Goal: Task Accomplishment & Management: Complete application form

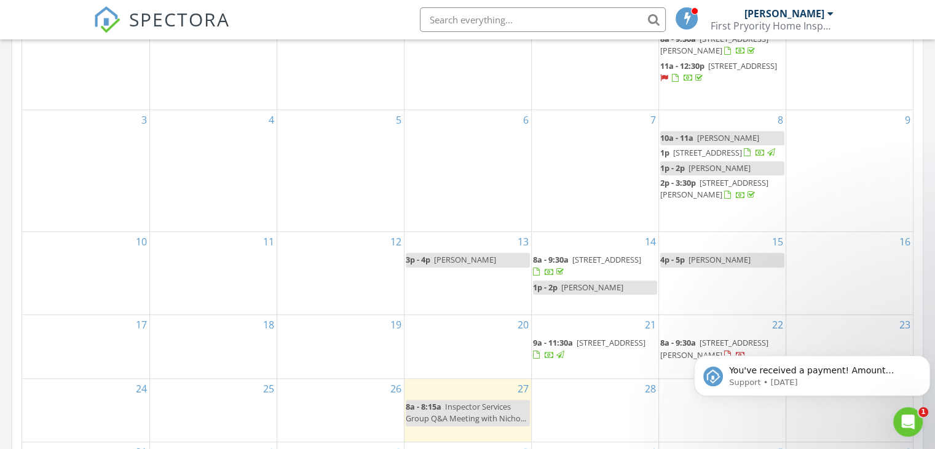
scroll to position [799, 0]
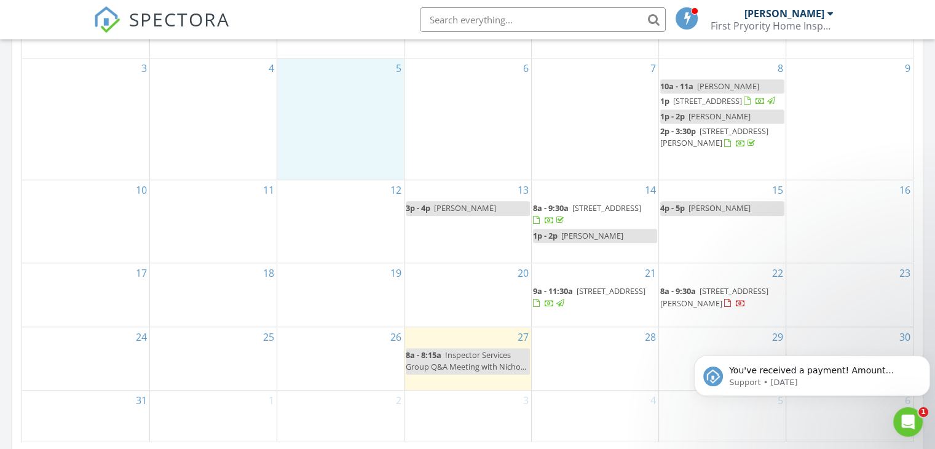
click at [310, 138] on div "5" at bounding box center [340, 119] width 127 height 122
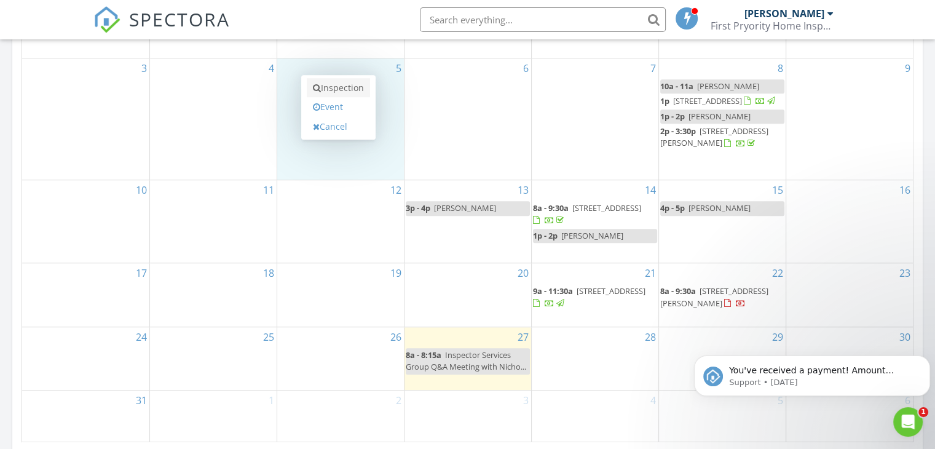
click at [339, 87] on link "Inspection" at bounding box center [338, 88] width 63 height 20
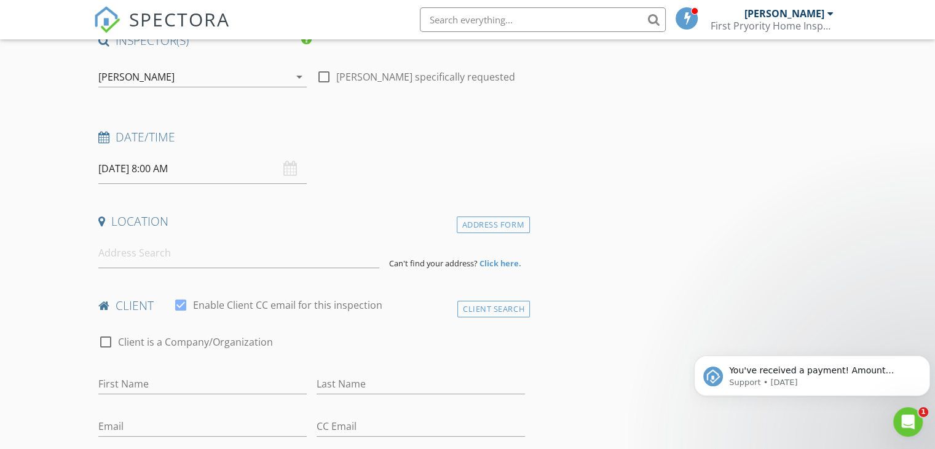
scroll to position [184, 0]
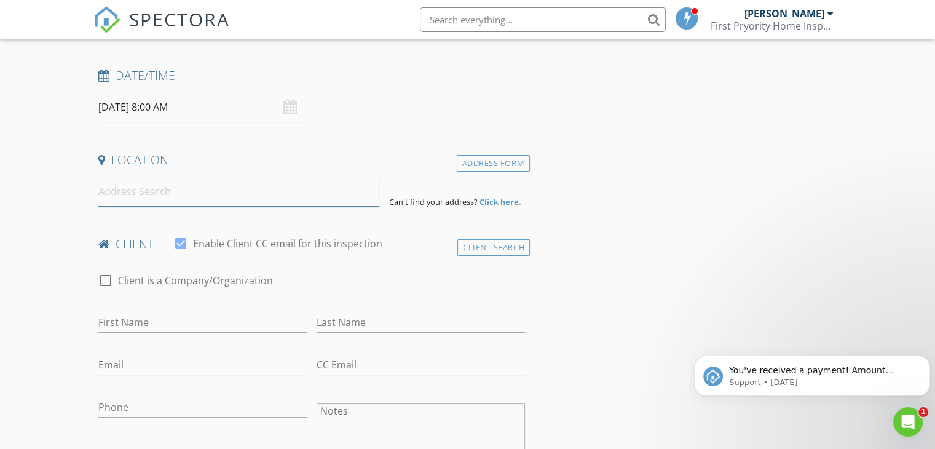
click at [224, 195] on input at bounding box center [238, 191] width 281 height 30
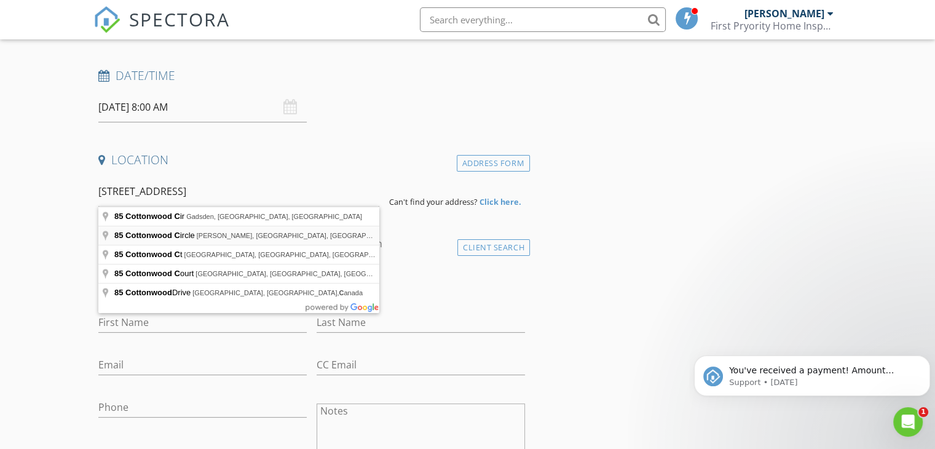
type input "85 Cottonwood Circle, Pryor, OK, USA"
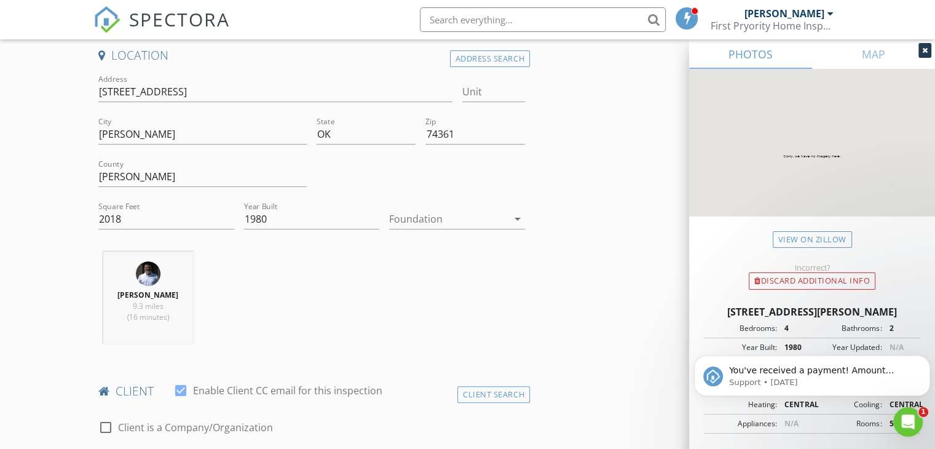
scroll to position [307, 0]
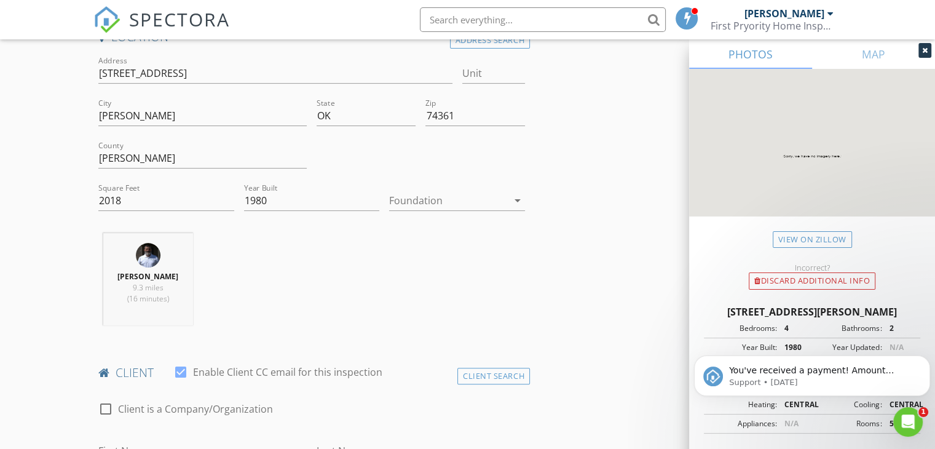
click at [422, 195] on div at bounding box center [448, 201] width 119 height 20
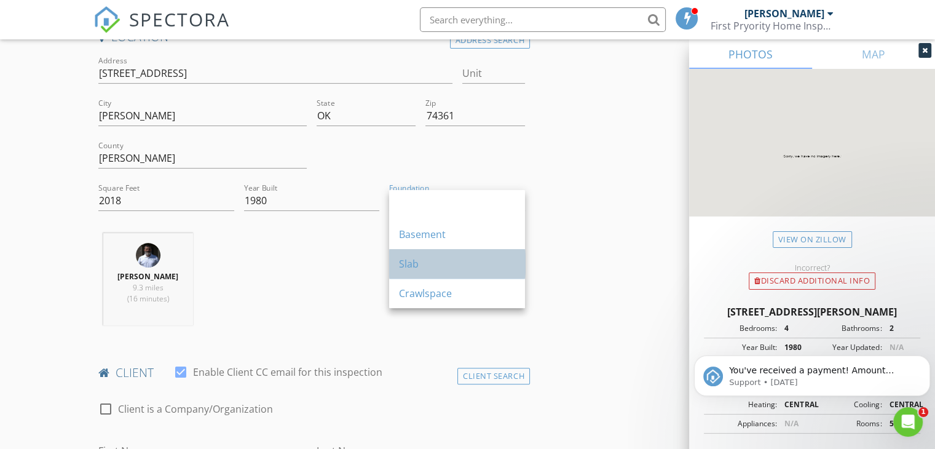
click at [418, 261] on div "Slab" at bounding box center [457, 263] width 116 height 15
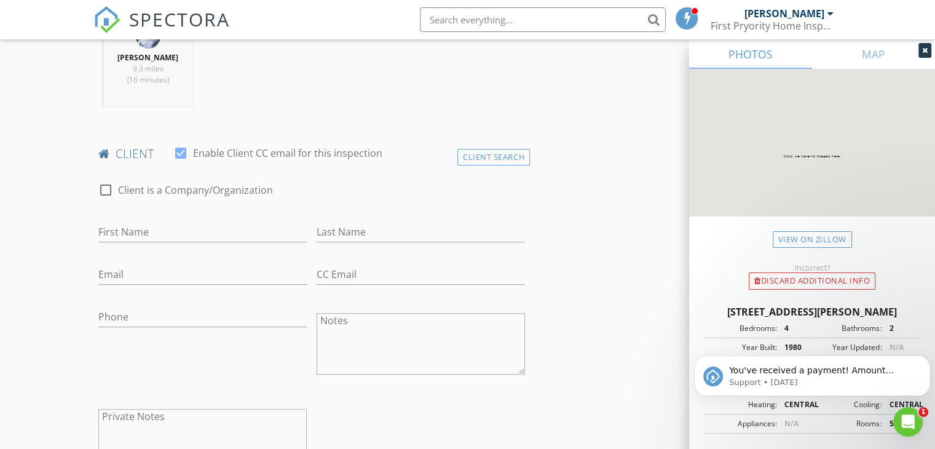
scroll to position [615, 0]
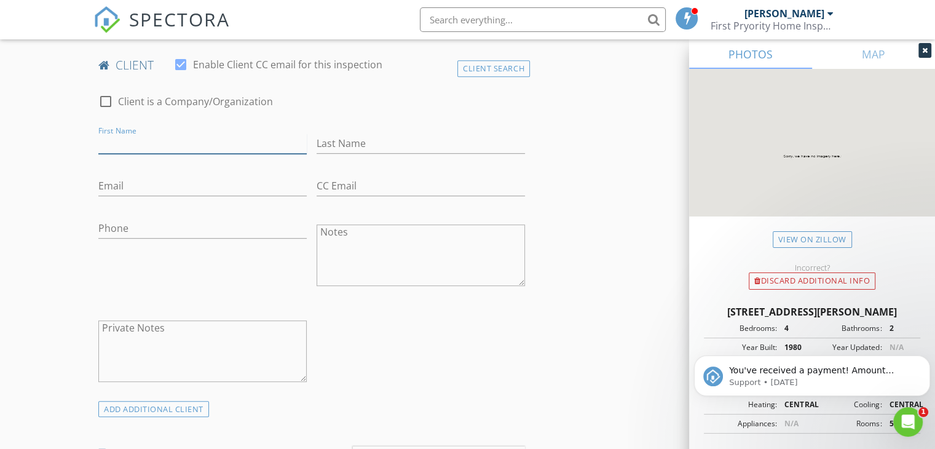
click at [206, 140] on input "First Name" at bounding box center [202, 143] width 208 height 20
type input "[PERSON_NAME]"
type input "Shook"
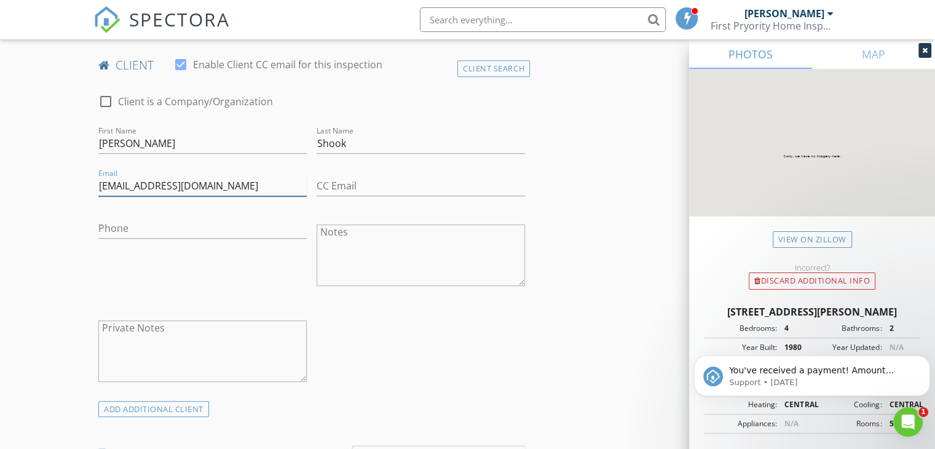
type input "[EMAIL_ADDRESS][DOMAIN_NAME]"
click at [145, 229] on input "Phone" at bounding box center [202, 228] width 208 height 20
click at [124, 229] on input "918-830-0304" at bounding box center [202, 228] width 208 height 20
drag, startPoint x: 170, startPoint y: 230, endPoint x: 119, endPoint y: 228, distance: 51.0
click at [119, 228] on input "918-300-3045" at bounding box center [202, 228] width 208 height 20
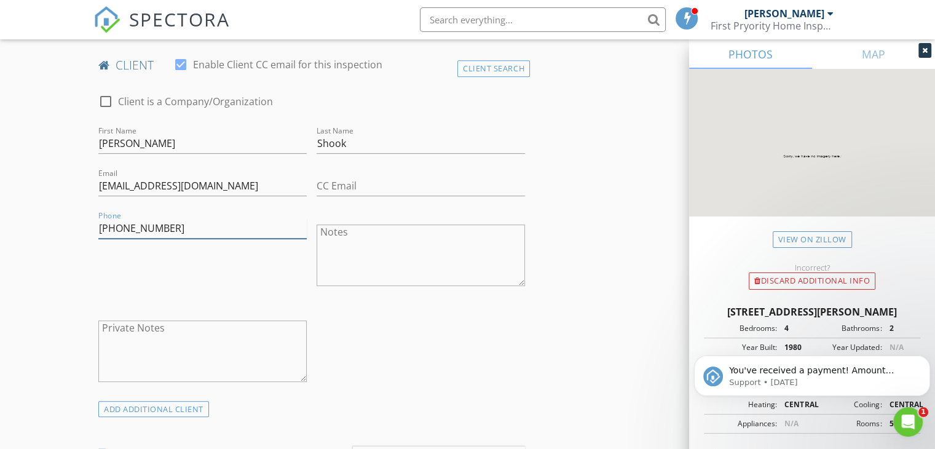
type input "[PHONE_NUMBER]"
click at [216, 266] on div "Phone 918-530-0304" at bounding box center [202, 256] width 218 height 96
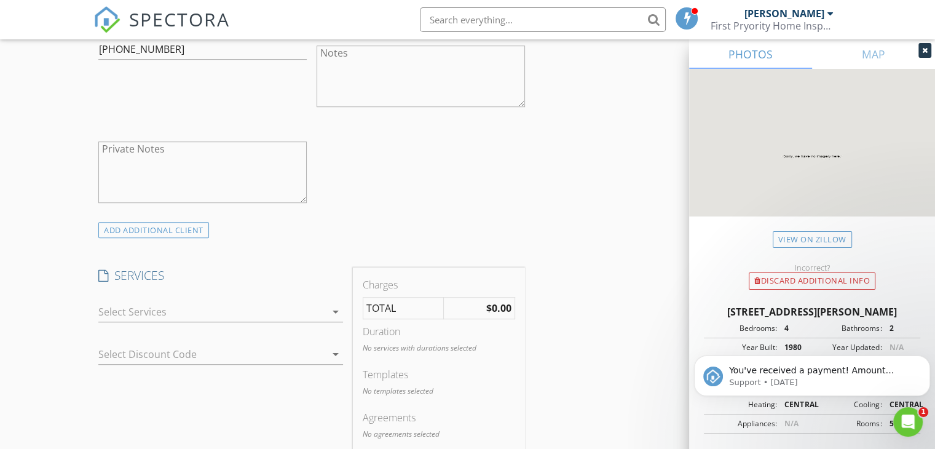
scroll to position [860, 0]
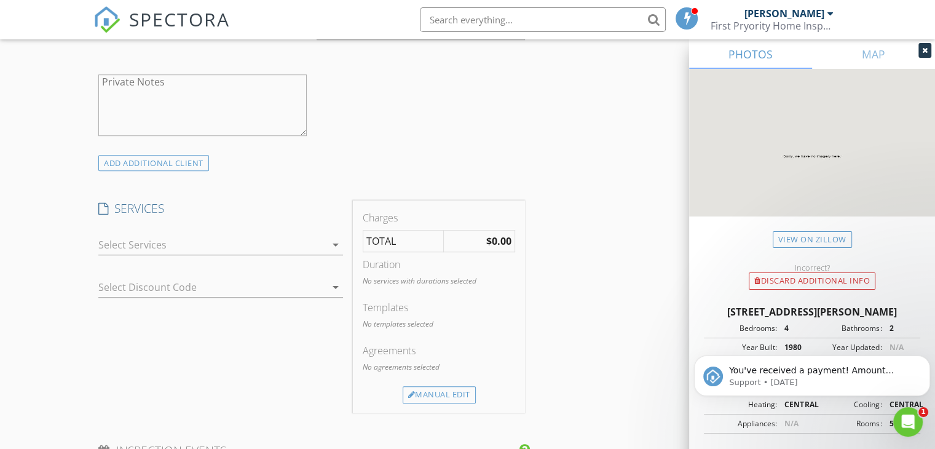
click at [246, 248] on div at bounding box center [211, 245] width 227 height 20
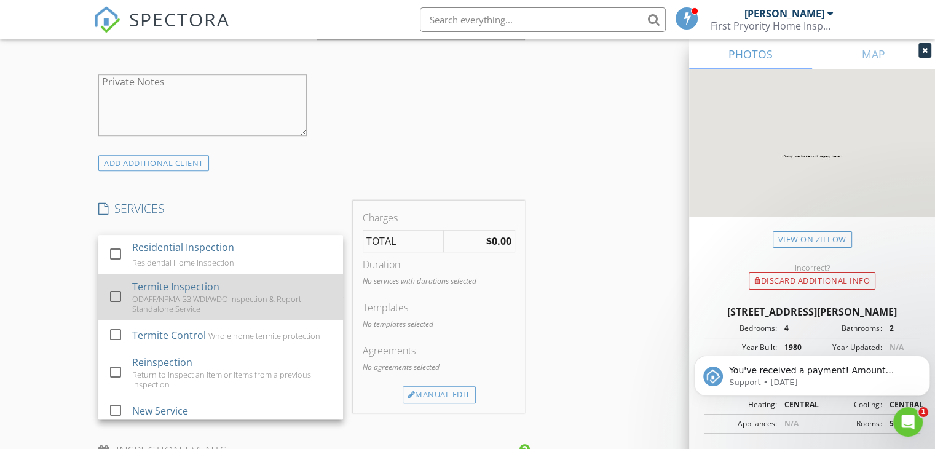
click at [205, 290] on div "Termite Inspection" at bounding box center [175, 286] width 87 height 15
checkbox input "false"
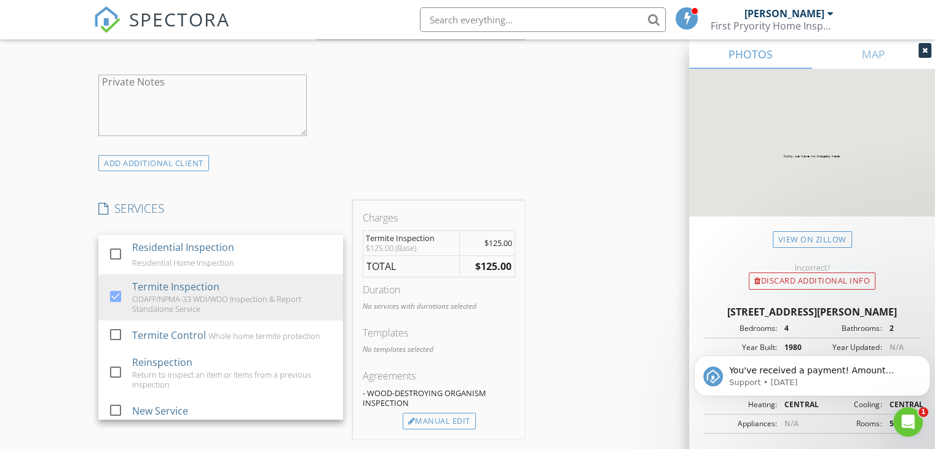
click at [309, 181] on div "INSPECTOR(S) check_box Matthew Bryan PRIMARY Matthew Bryan arrow_drop_down chec…" at bounding box center [311, 327] width 436 height 2065
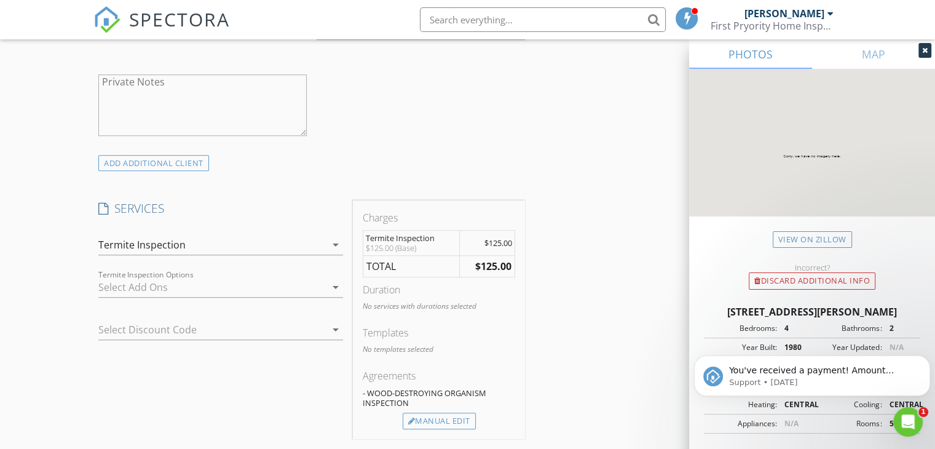
click at [243, 321] on div at bounding box center [203, 330] width 210 height 20
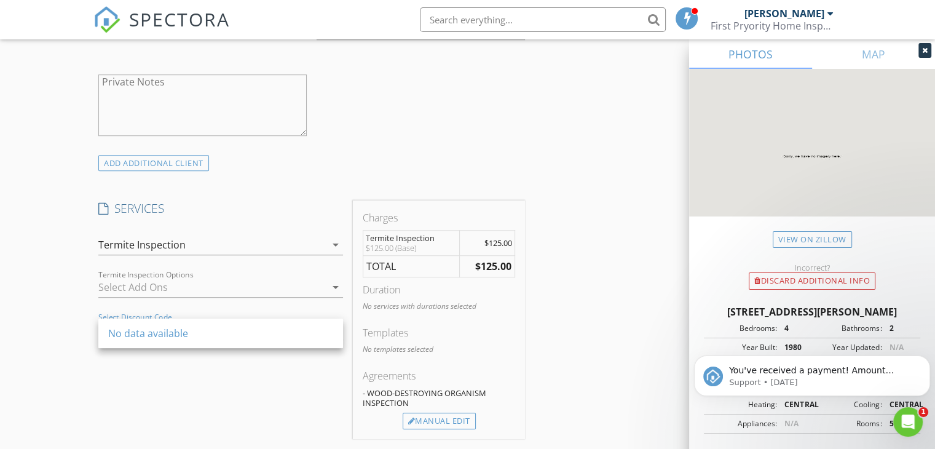
click at [219, 385] on div "SERVICES check_box_outline_blank Residential Inspection Residential Home Inspec…" at bounding box center [220, 319] width 254 height 238
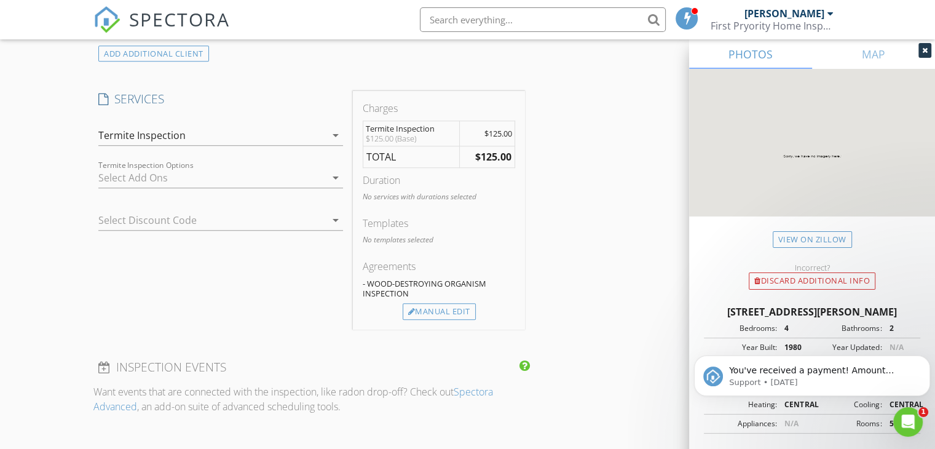
scroll to position [983, 0]
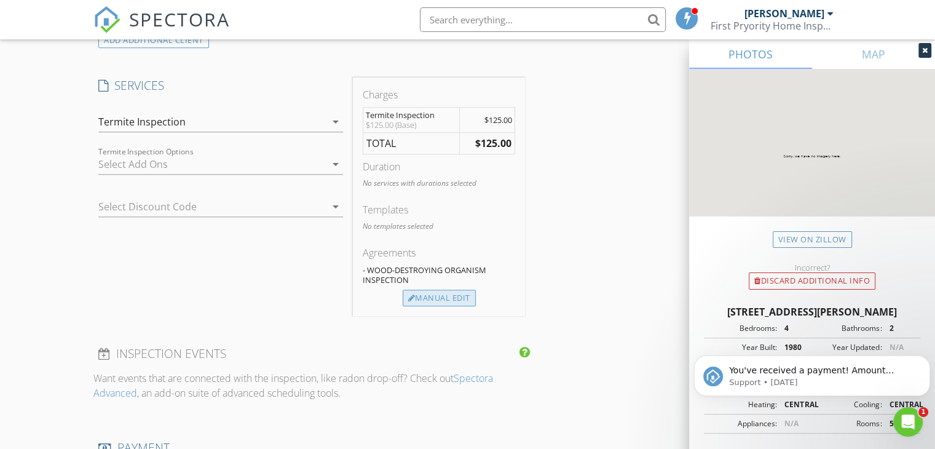
click at [444, 296] on div "Manual Edit" at bounding box center [439, 297] width 73 height 17
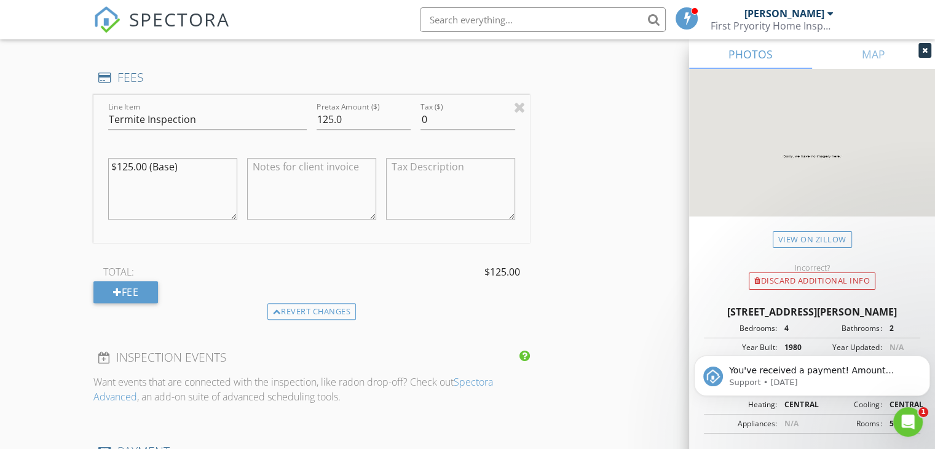
scroll to position [1106, 0]
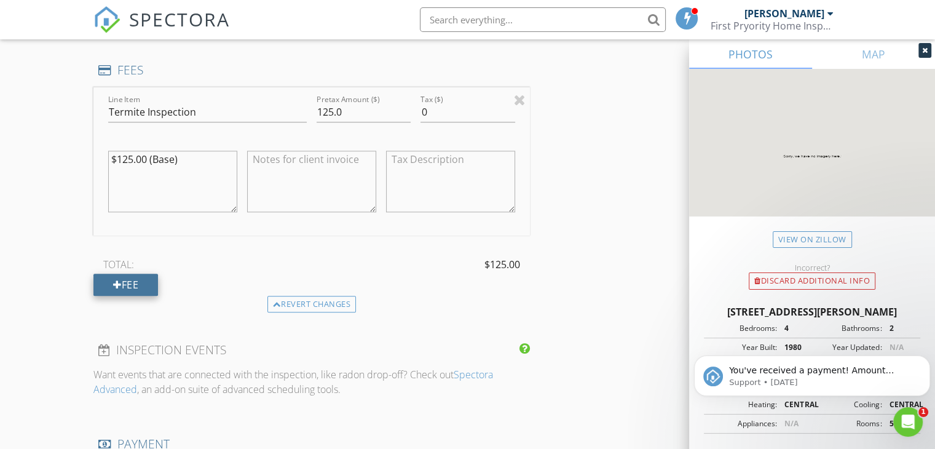
click at [148, 278] on div "Fee" at bounding box center [125, 284] width 65 height 22
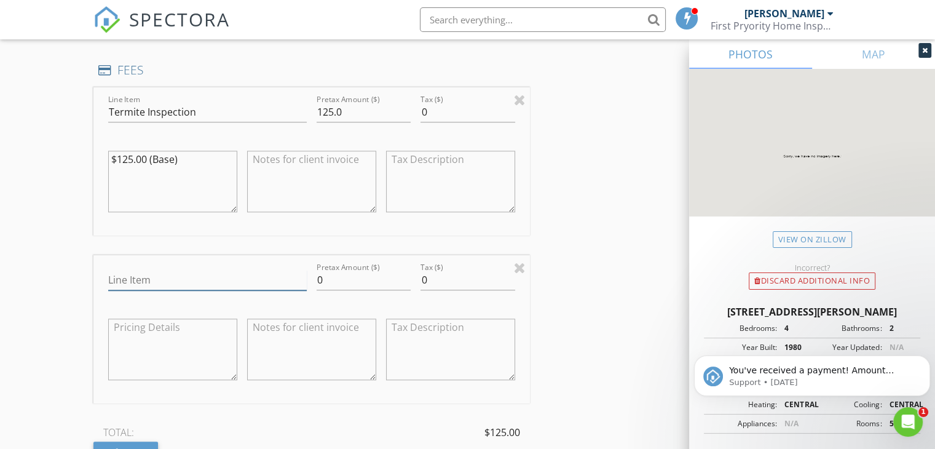
click at [148, 278] on input "Line Item" at bounding box center [207, 280] width 199 height 20
type input "Discount"
click at [324, 281] on input "0" at bounding box center [364, 280] width 94 height 20
click at [360, 305] on div at bounding box center [311, 351] width 129 height 93
click at [350, 280] on input "-50" at bounding box center [364, 280] width 94 height 20
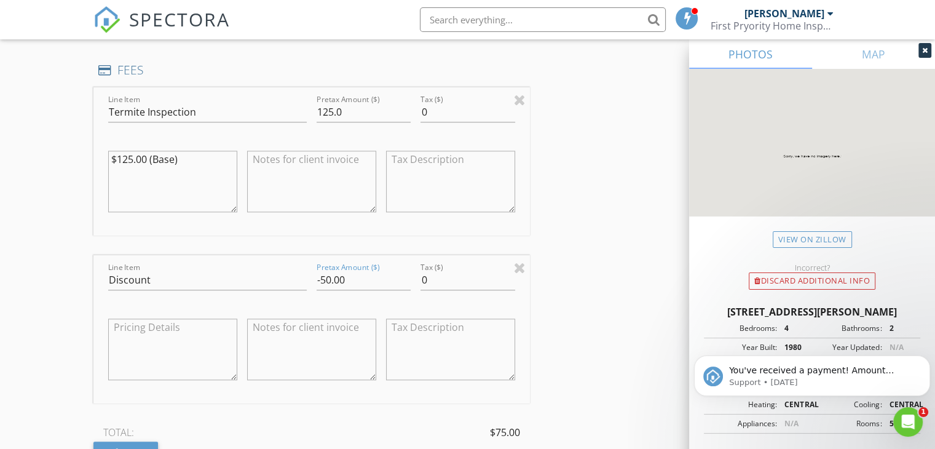
click at [332, 305] on div at bounding box center [311, 351] width 129 height 93
drag, startPoint x: 330, startPoint y: 280, endPoint x: 319, endPoint y: 276, distance: 11.7
click at [319, 276] on input "-50.00" at bounding box center [364, 280] width 94 height 20
type input "-25.00"
click at [331, 301] on div at bounding box center [364, 298] width 94 height 7
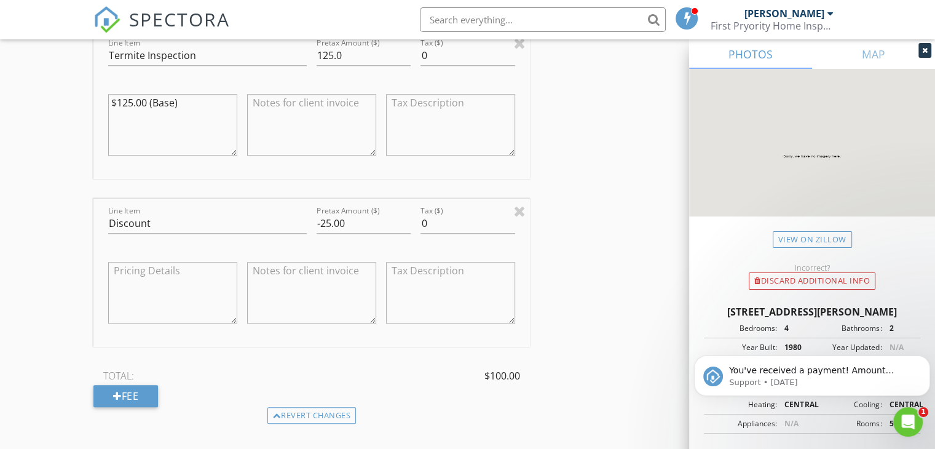
scroll to position [1168, 0]
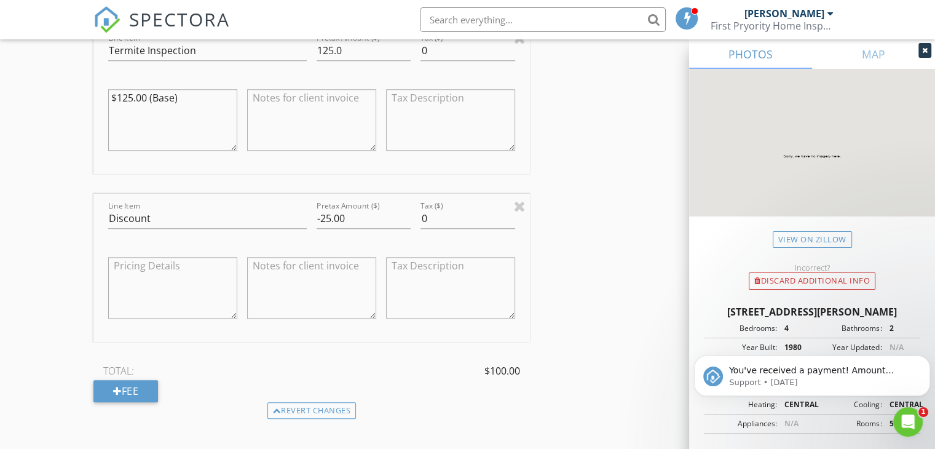
click at [329, 269] on textarea at bounding box center [311, 287] width 129 height 61
type textarea "Discount due to late in getting report out to customer"
click at [382, 329] on div at bounding box center [450, 289] width 139 height 96
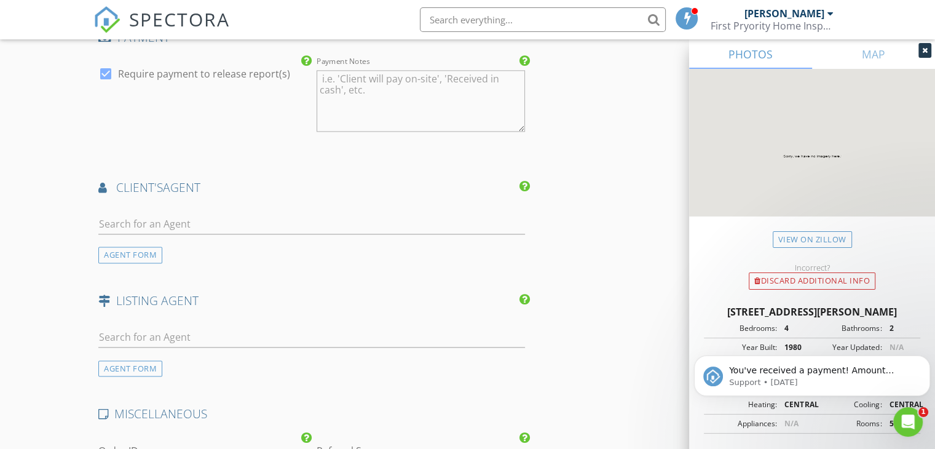
scroll to position [1659, 0]
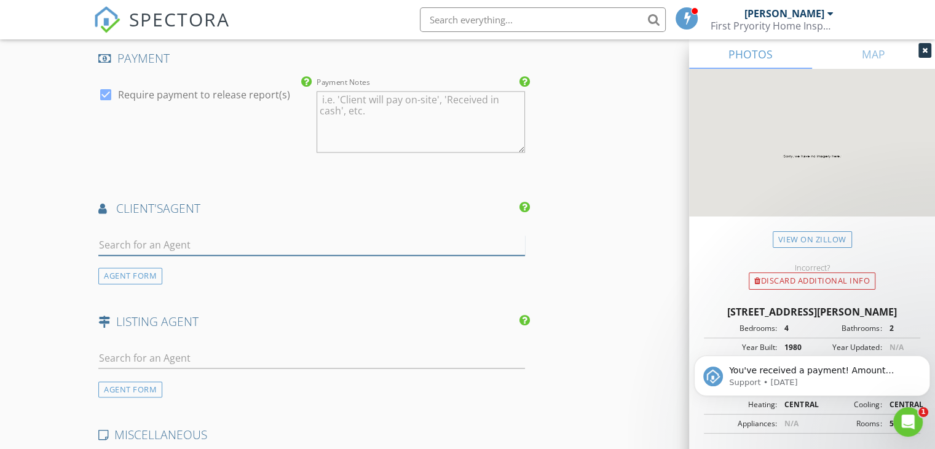
click at [270, 245] on input "text" at bounding box center [311, 245] width 427 height 20
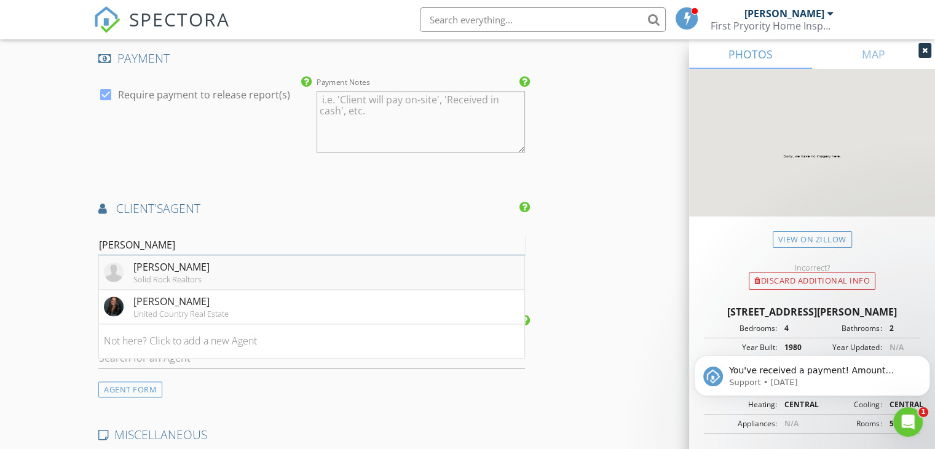
type input "dan"
click at [325, 276] on li "Dan Hazelton Solid Rock Realtors" at bounding box center [311, 272] width 425 height 34
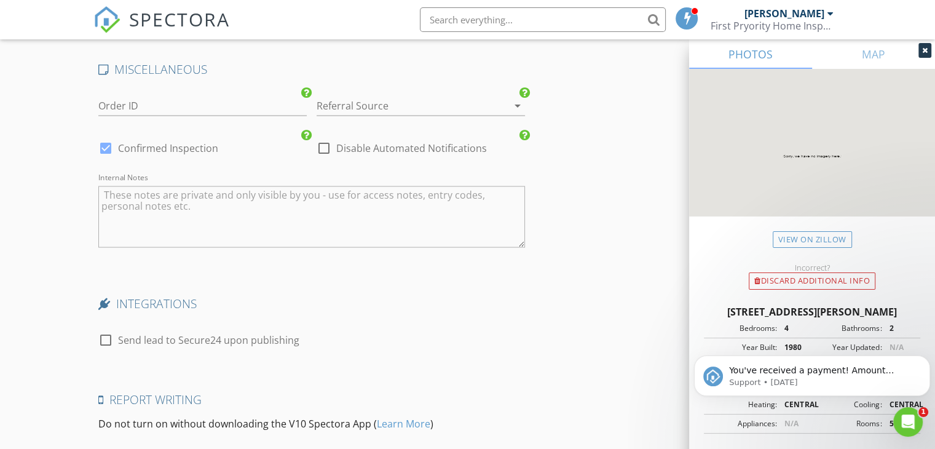
scroll to position [2436, 0]
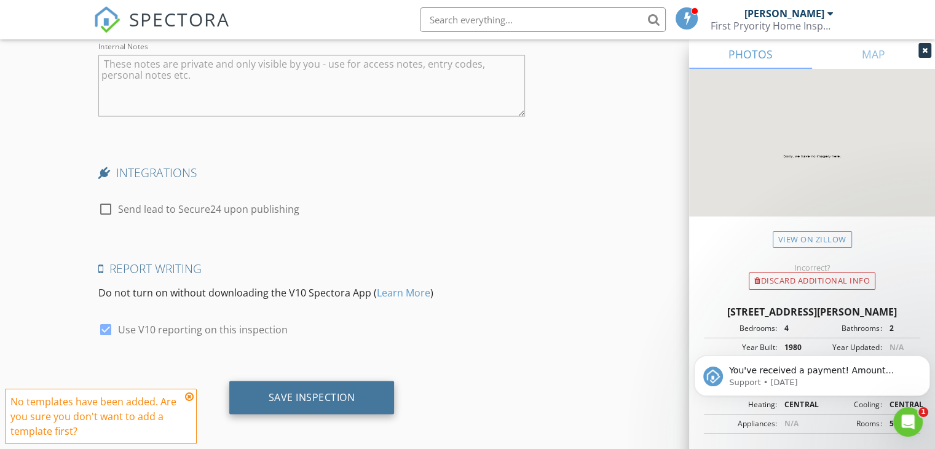
click at [324, 391] on div "Save Inspection" at bounding box center [312, 397] width 87 height 12
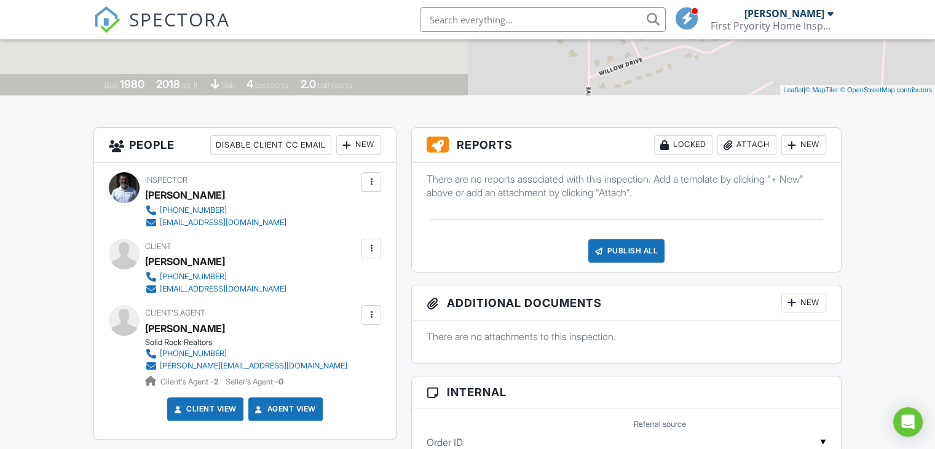
click at [748, 147] on div "Attach" at bounding box center [746, 145] width 59 height 20
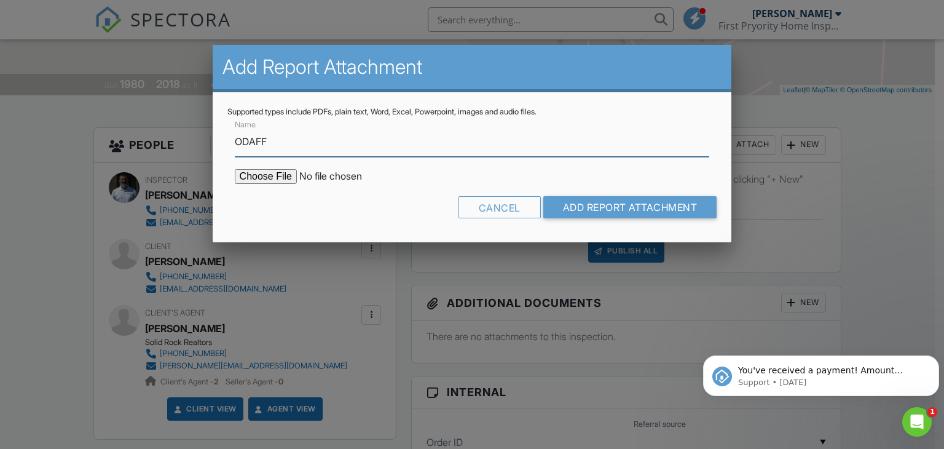
type input "ODAFF"
click at [436, 170] on input "file" at bounding box center [339, 176] width 209 height 15
type input "C:\fakepath\85 Cottonwood Cr, ODAFF.pdf"
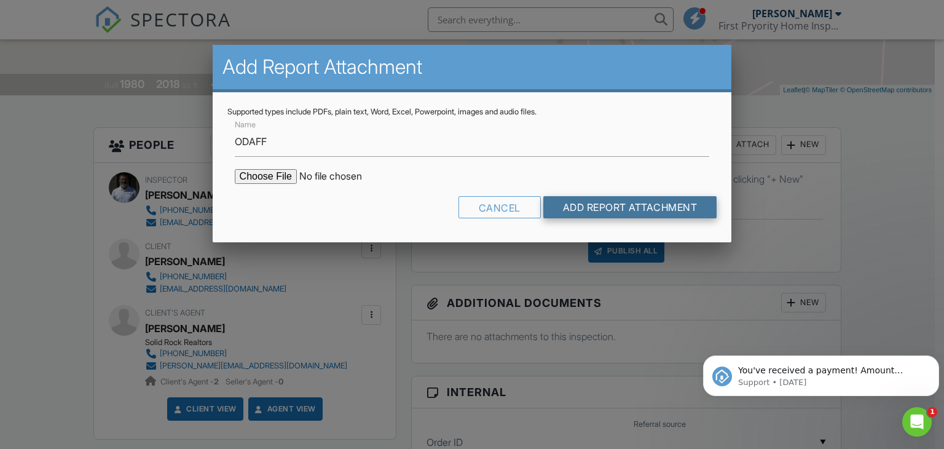
click at [595, 204] on input "Add Report Attachment" at bounding box center [630, 207] width 174 height 22
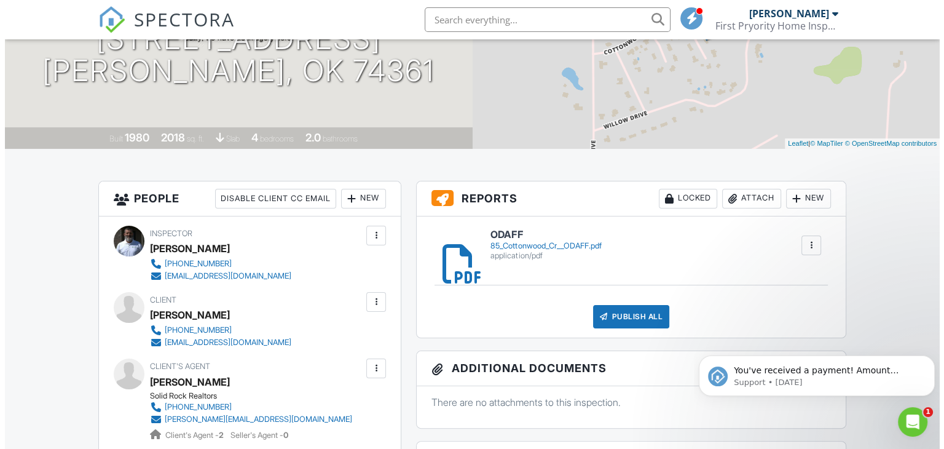
scroll to position [222, 0]
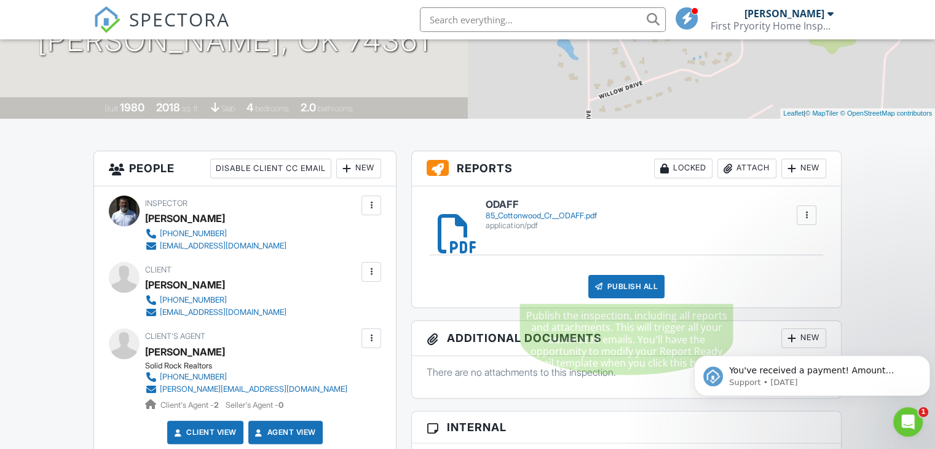
click at [638, 283] on div "Publish All" at bounding box center [626, 286] width 77 height 23
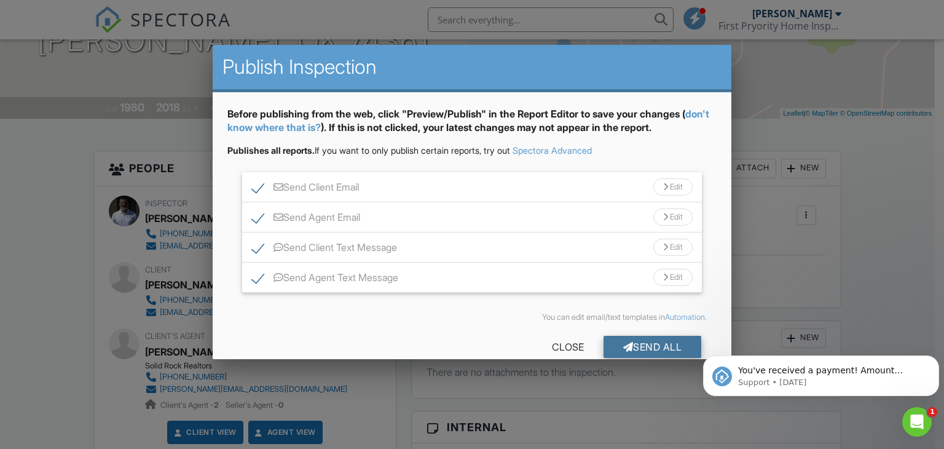
click at [634, 344] on div "Send All" at bounding box center [653, 347] width 98 height 22
